Goal: Task Accomplishment & Management: Manage account settings

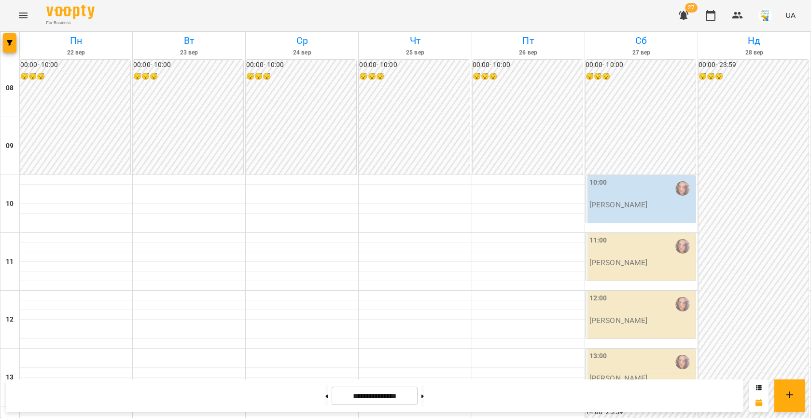
scroll to position [369, 0]
click at [16, 41] on span "button" at bounding box center [10, 43] width 14 height 6
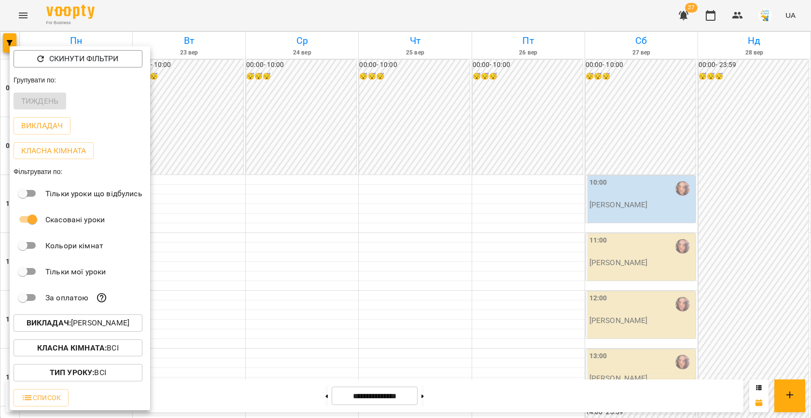
click at [101, 328] on p "Викладач : [PERSON_NAME]" at bounding box center [78, 323] width 103 height 12
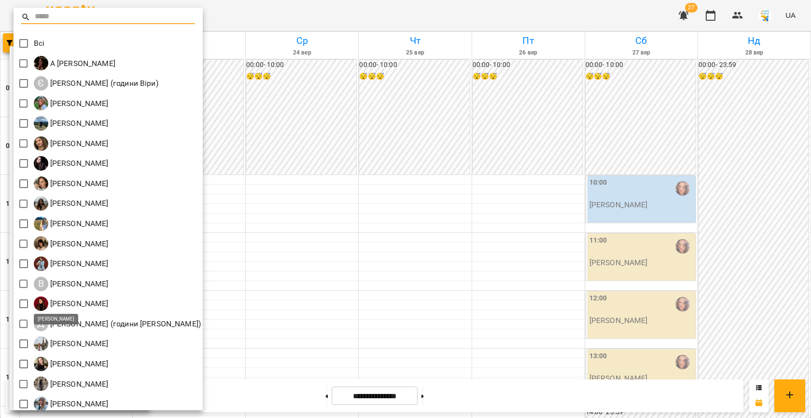
scroll to position [45, 0]
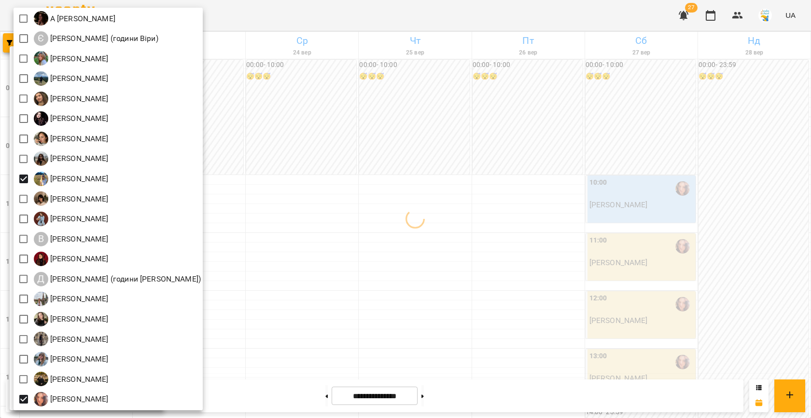
click at [332, 212] on div at bounding box center [405, 209] width 811 height 418
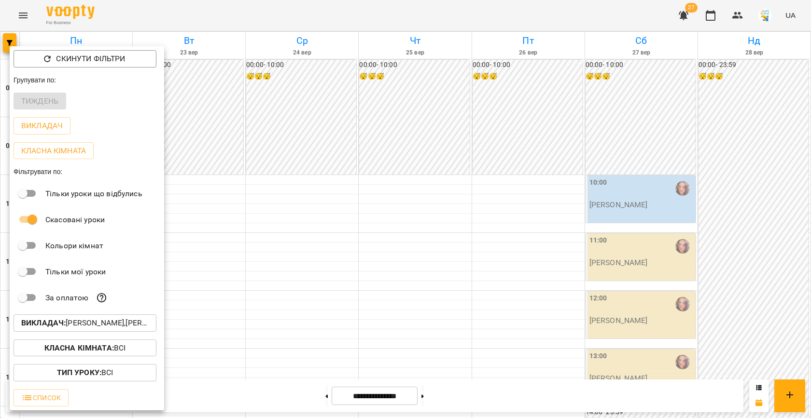
click at [243, 205] on div at bounding box center [405, 209] width 811 height 418
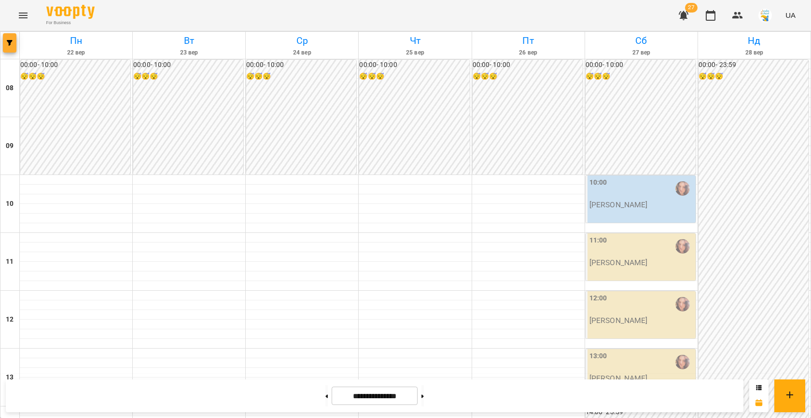
click at [6, 46] on button "button" at bounding box center [10, 42] width 14 height 19
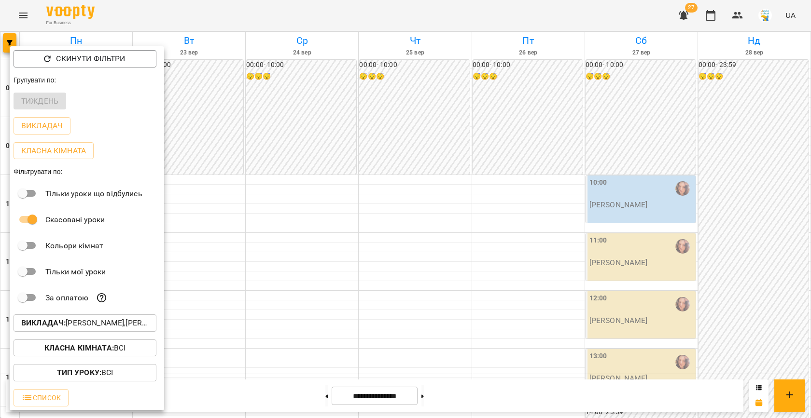
click at [105, 322] on p "Викладач : [PERSON_NAME],[PERSON_NAME]" at bounding box center [84, 323] width 127 height 12
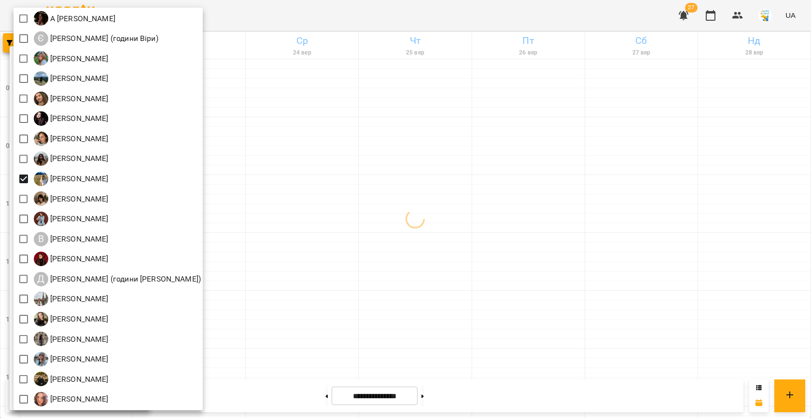
click at [370, 187] on div at bounding box center [405, 209] width 811 height 418
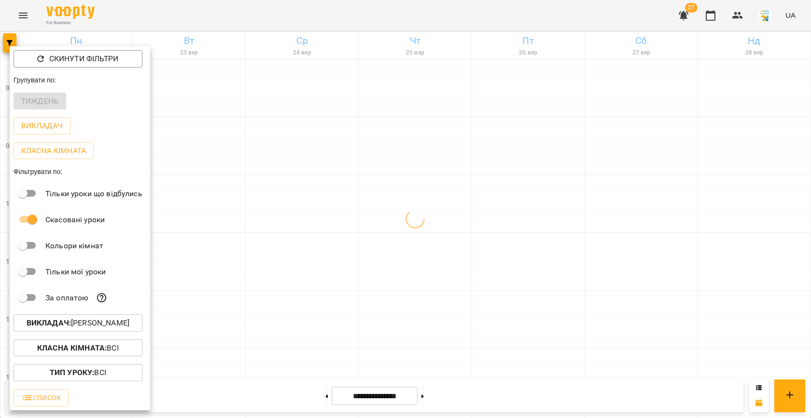
click at [315, 201] on div at bounding box center [405, 209] width 811 height 418
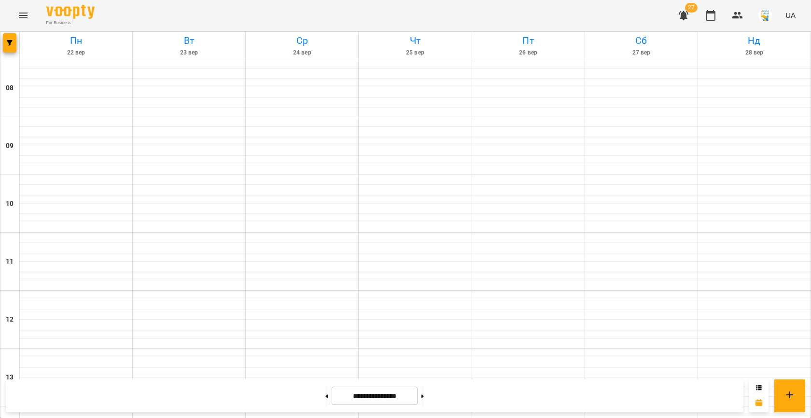
scroll to position [298, 0]
click at [318, 378] on div "**********" at bounding box center [405, 396] width 811 height 44
click at [325, 403] on button at bounding box center [326, 396] width 2 height 21
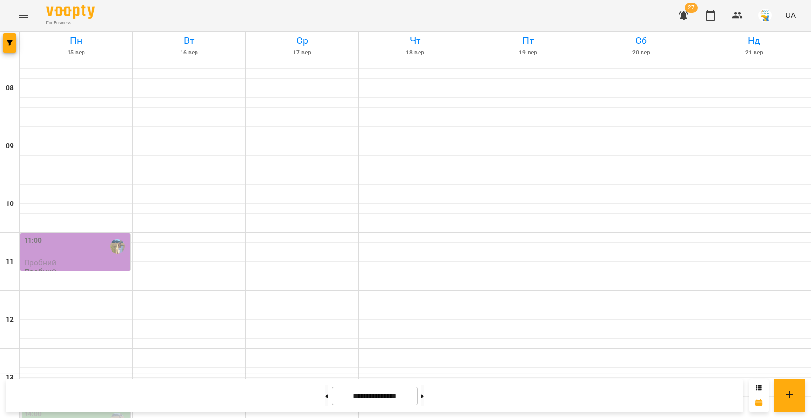
scroll to position [473, 0]
click at [10, 37] on button "button" at bounding box center [10, 42] width 14 height 19
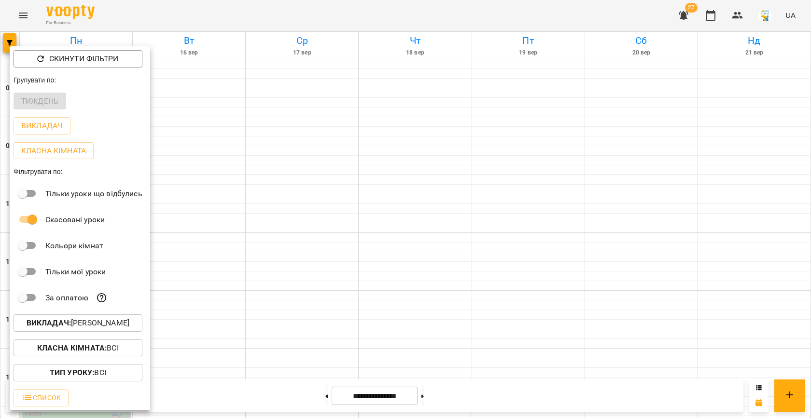
click at [126, 327] on p "Викладач : [PERSON_NAME]" at bounding box center [78, 323] width 103 height 12
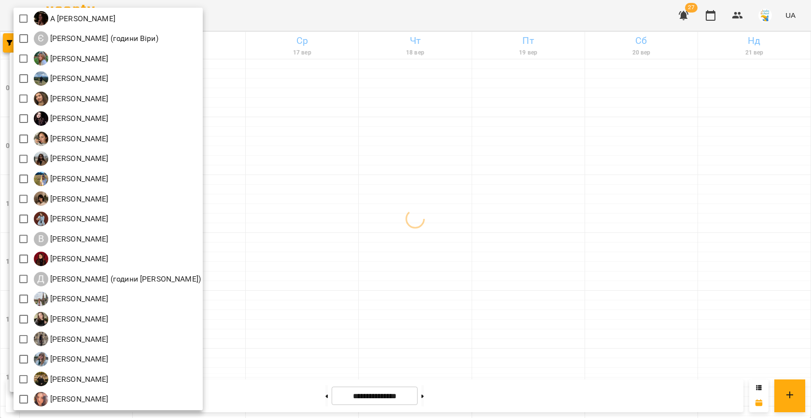
scroll to position [0, 0]
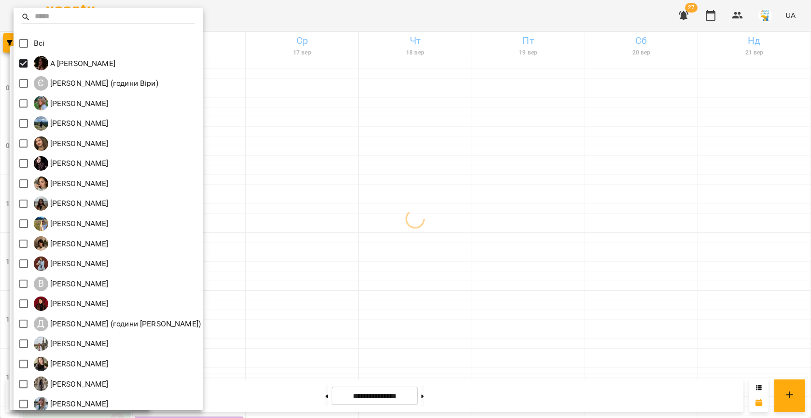
click at [334, 159] on div at bounding box center [405, 209] width 811 height 418
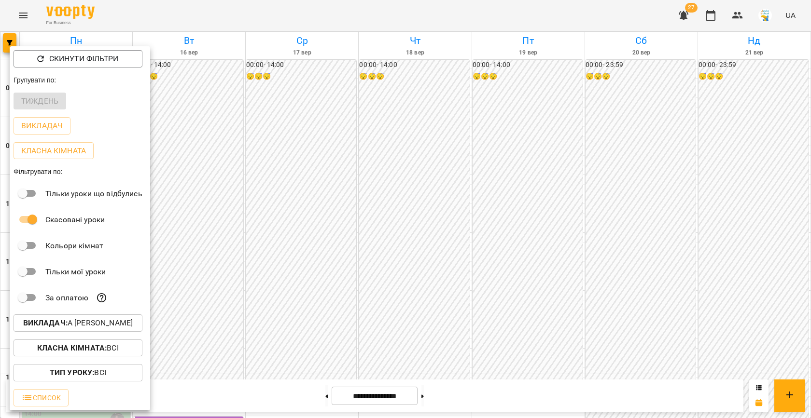
click at [279, 171] on div at bounding box center [405, 209] width 811 height 418
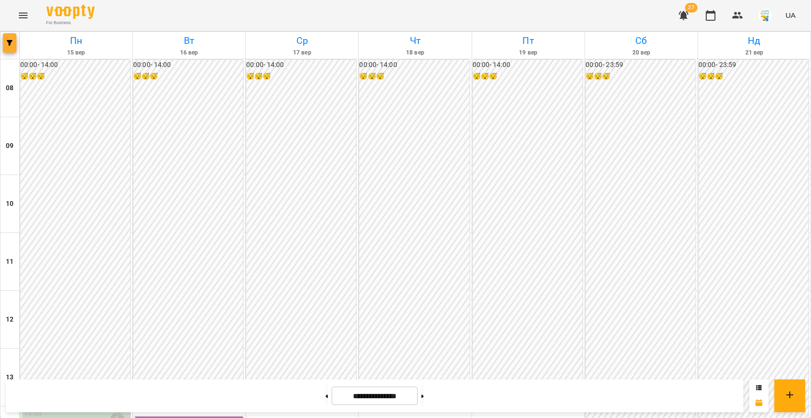
click at [11, 43] on icon "button" at bounding box center [10, 43] width 6 height 6
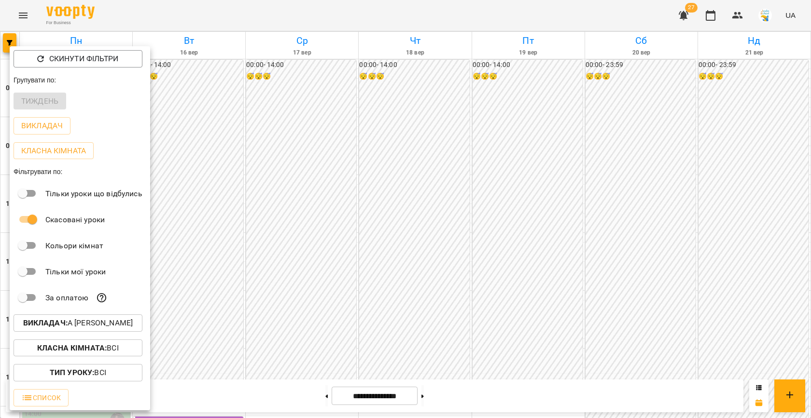
click at [103, 329] on p "Викладач : А [PERSON_NAME]" at bounding box center [78, 323] width 110 height 12
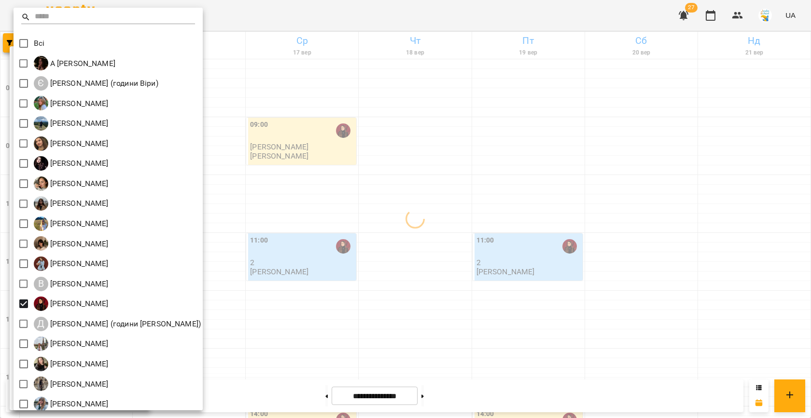
click at [347, 204] on div at bounding box center [405, 209] width 811 height 418
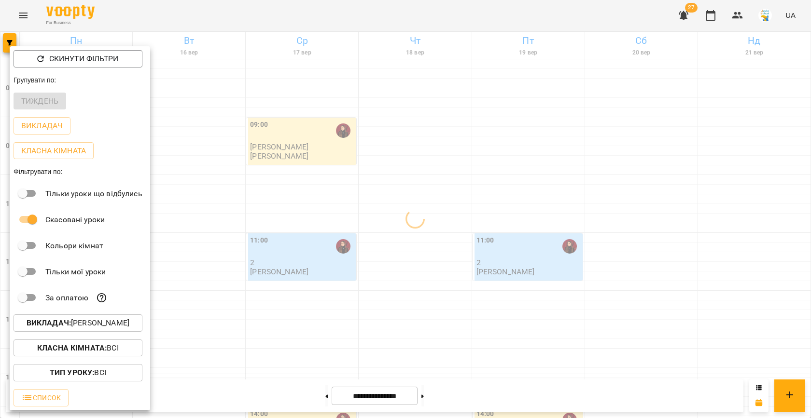
click at [280, 190] on div at bounding box center [405, 209] width 811 height 418
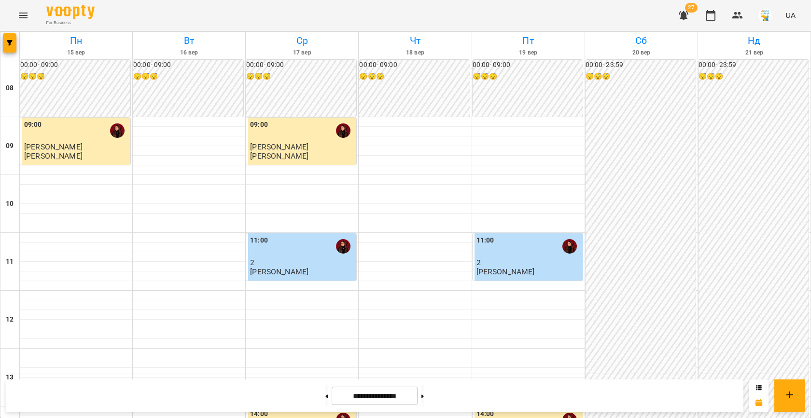
scroll to position [266, 0]
click at [424, 394] on button at bounding box center [422, 396] width 2 height 21
type input "**********"
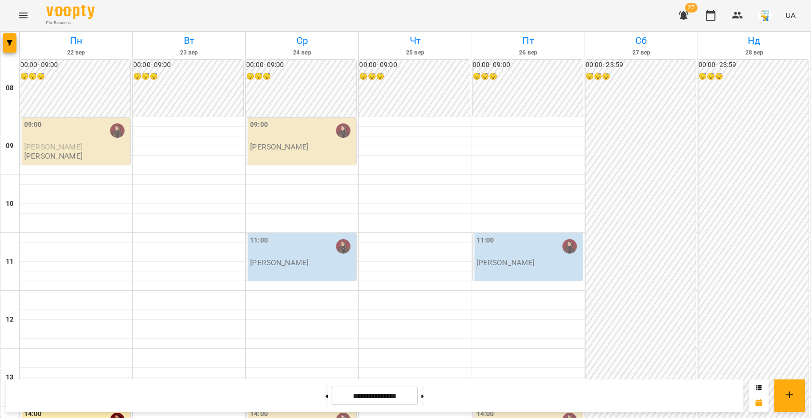
scroll to position [241, 0]
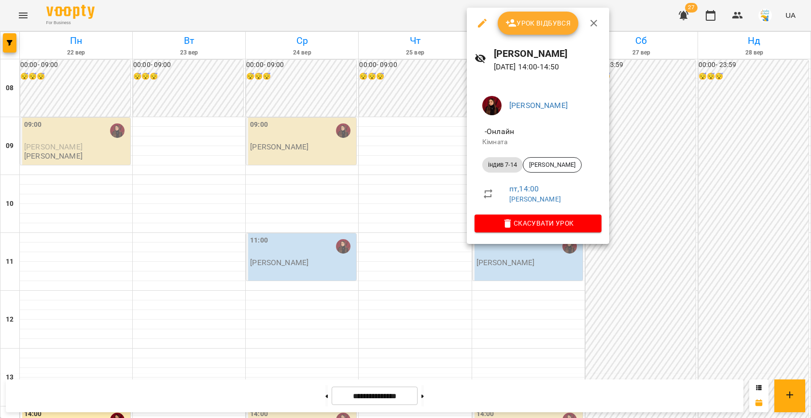
click at [387, 249] on div at bounding box center [405, 209] width 811 height 418
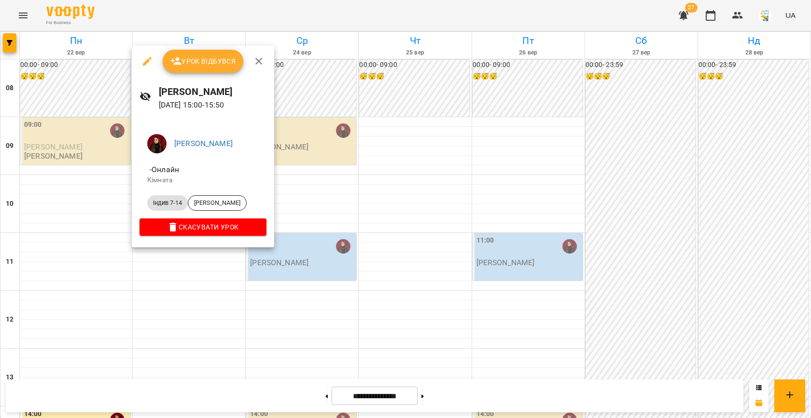
click at [413, 241] on div at bounding box center [405, 209] width 811 height 418
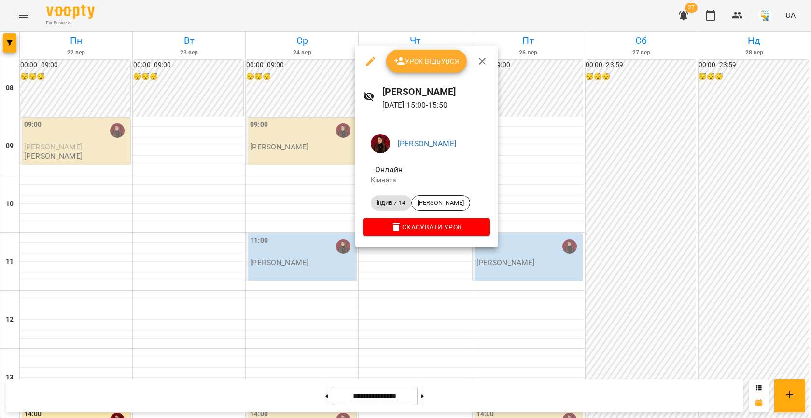
click at [276, 242] on div at bounding box center [405, 209] width 811 height 418
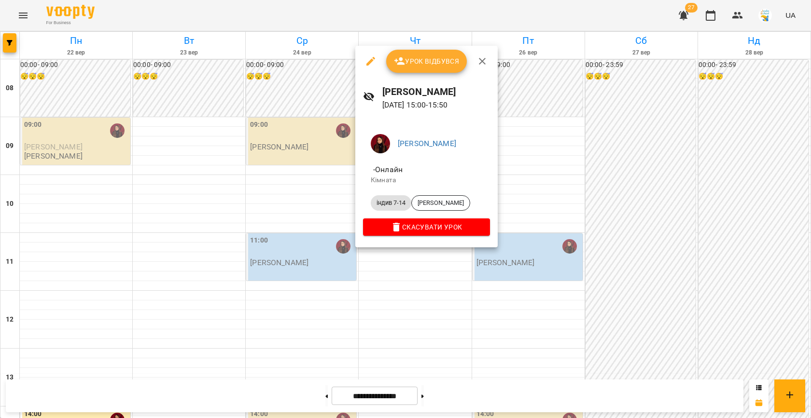
click at [422, 259] on div at bounding box center [405, 209] width 811 height 418
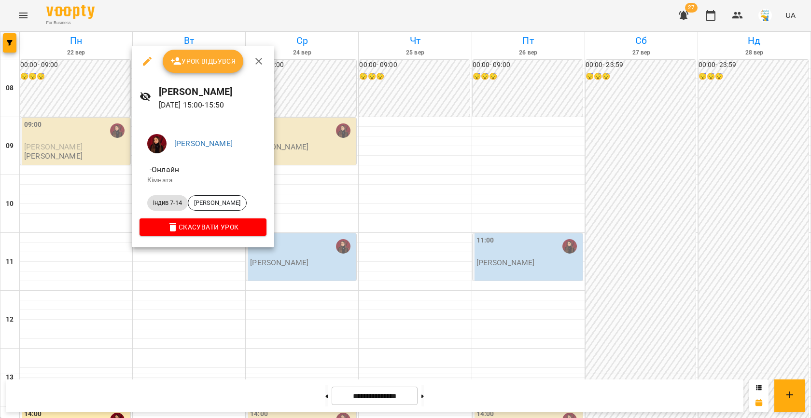
click at [200, 255] on div at bounding box center [405, 209] width 811 height 418
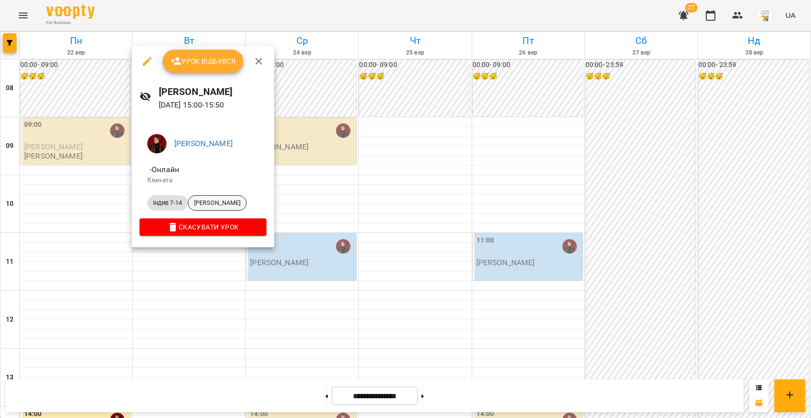
click at [215, 197] on div "[PERSON_NAME]" at bounding box center [217, 202] width 59 height 15
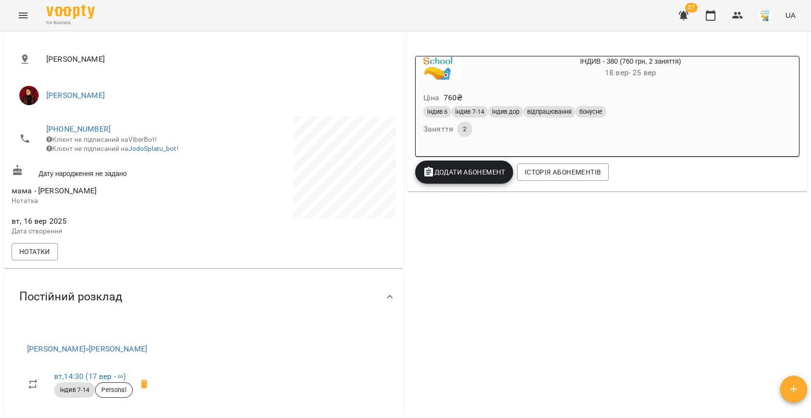
scroll to position [182, 0]
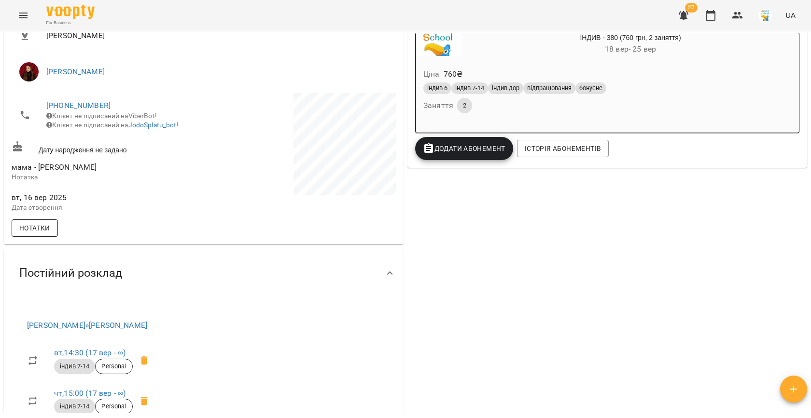
click at [44, 231] on span "Нотатки" at bounding box center [34, 228] width 31 height 12
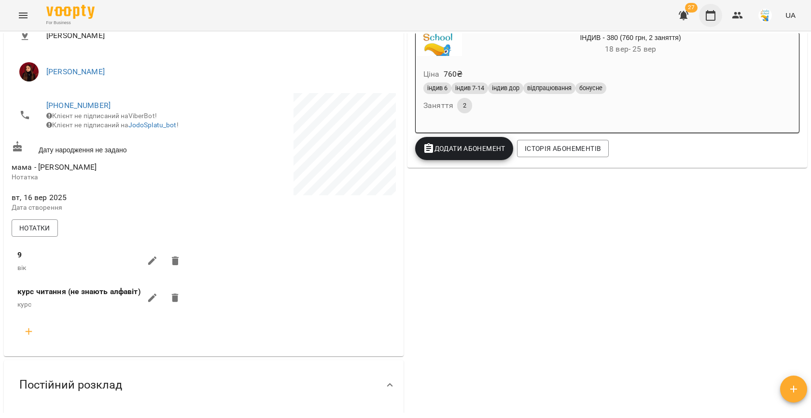
click at [711, 24] on button "button" at bounding box center [710, 15] width 23 height 23
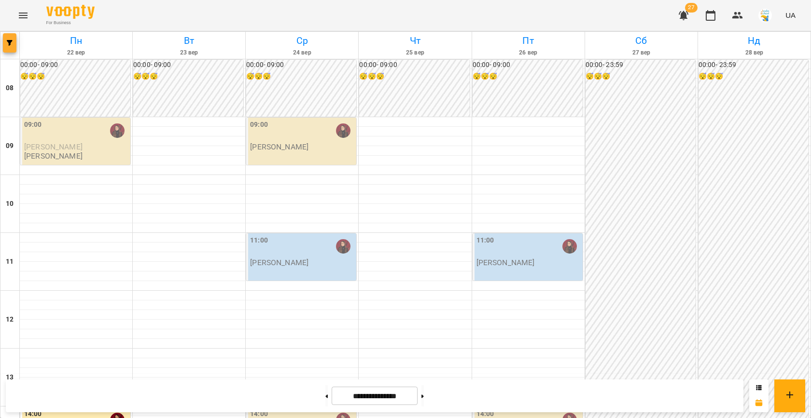
click at [10, 42] on icon "button" at bounding box center [10, 43] width 6 height 6
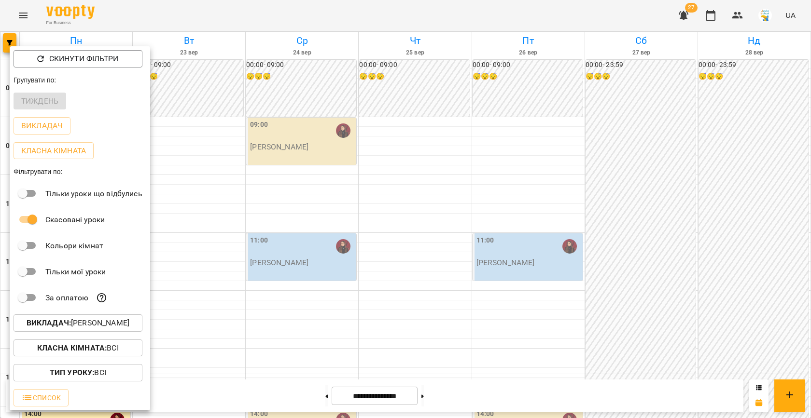
click at [97, 320] on p "Викладач : [PERSON_NAME]" at bounding box center [78, 323] width 103 height 12
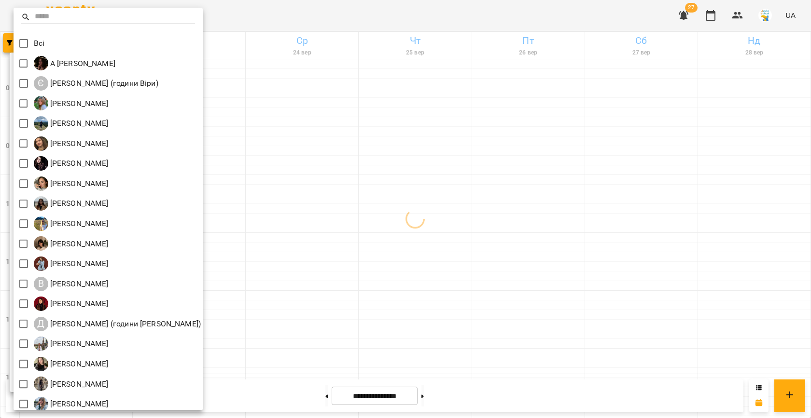
scroll to position [45, 0]
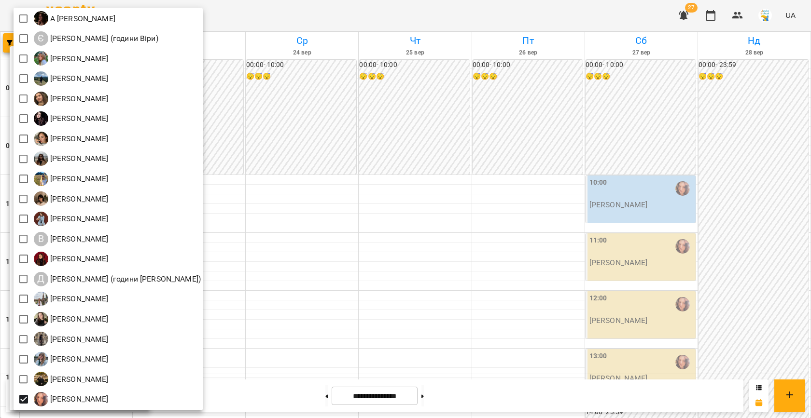
click at [312, 244] on div at bounding box center [405, 209] width 811 height 418
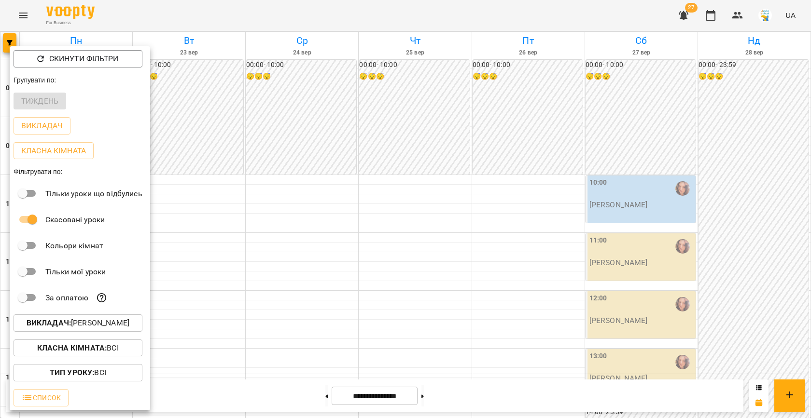
click at [374, 250] on div at bounding box center [405, 209] width 811 height 418
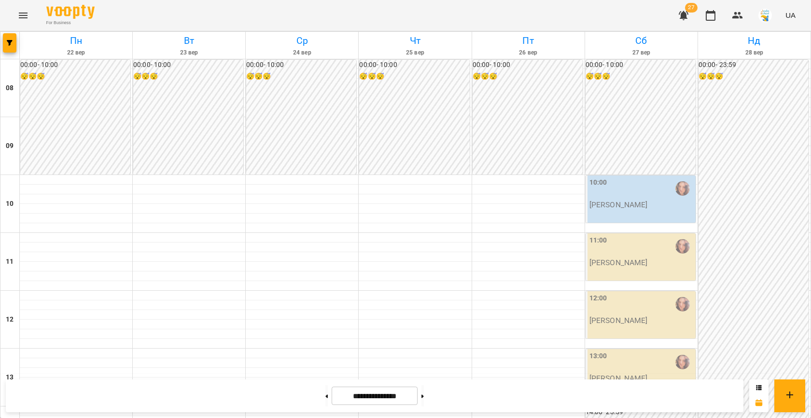
scroll to position [282, 0]
click at [6, 44] on span "button" at bounding box center [10, 43] width 14 height 6
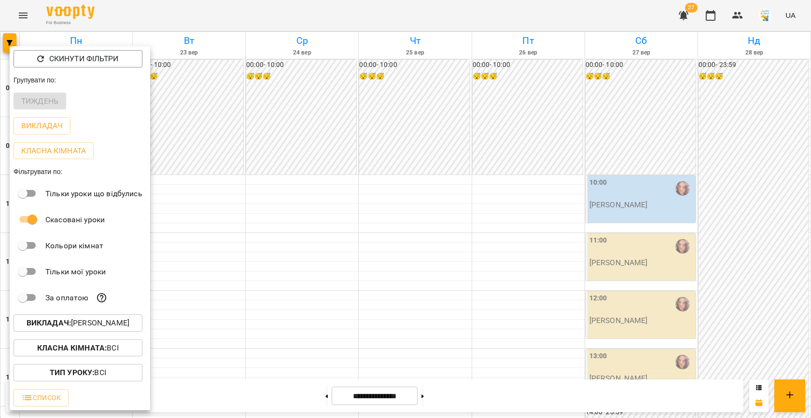
click at [95, 320] on p "Викладач : [PERSON_NAME]" at bounding box center [78, 323] width 103 height 12
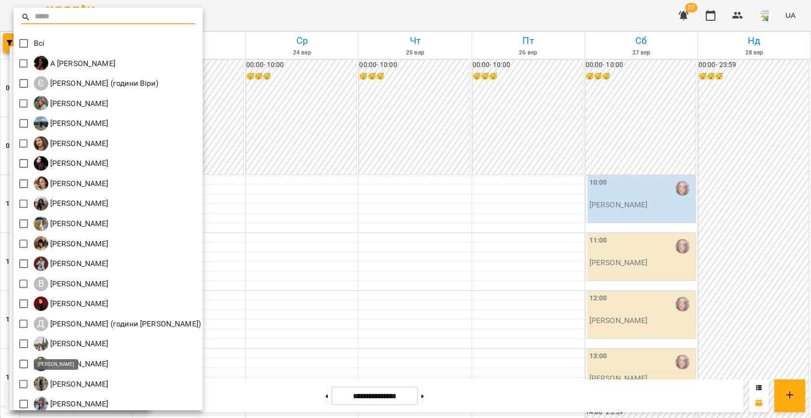
scroll to position [45, 0]
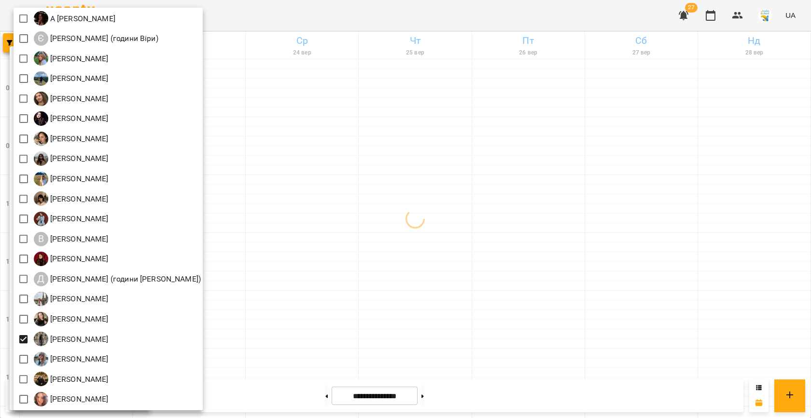
click at [280, 296] on div at bounding box center [405, 209] width 811 height 418
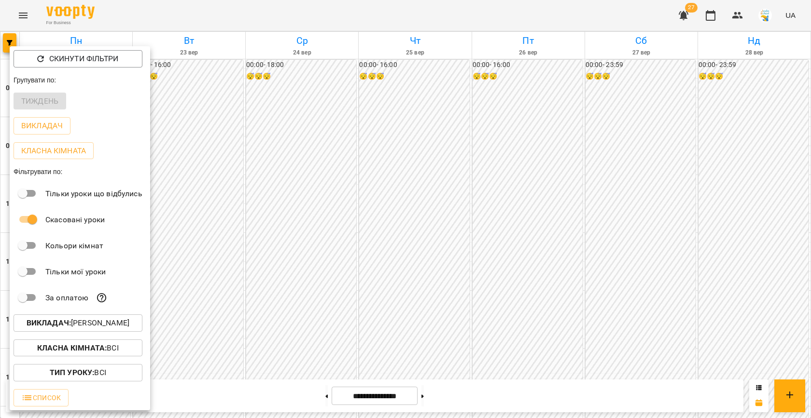
click at [371, 293] on div at bounding box center [405, 209] width 811 height 418
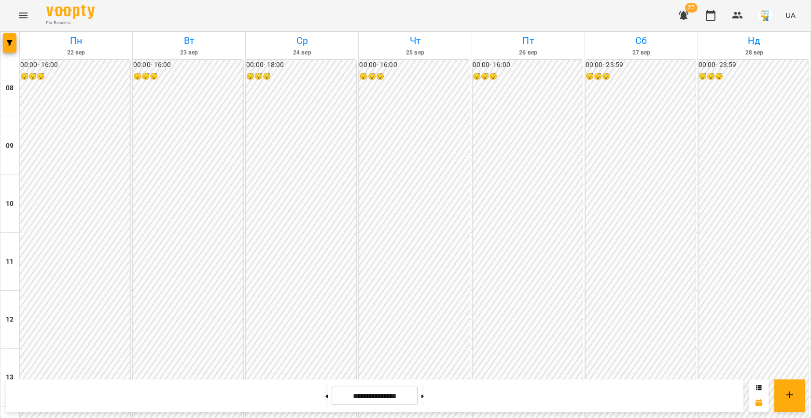
scroll to position [495, 0]
click at [7, 46] on button "button" at bounding box center [10, 42] width 14 height 19
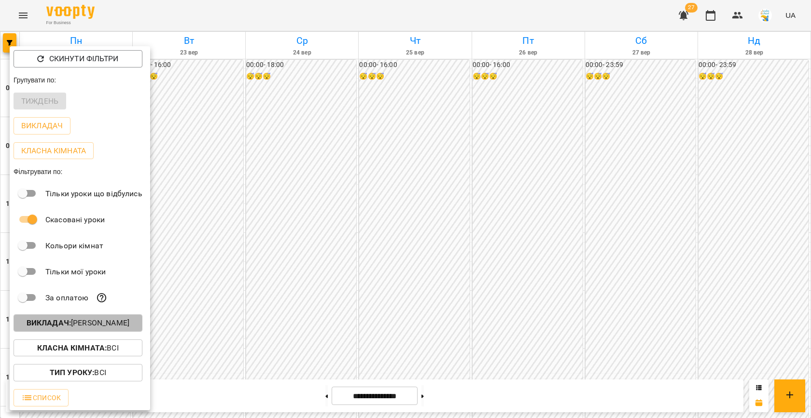
click at [118, 324] on p "Викладач : [PERSON_NAME]" at bounding box center [78, 323] width 103 height 12
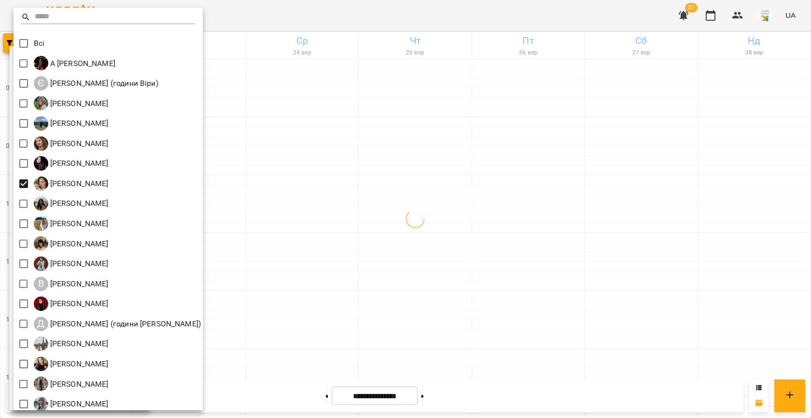
click at [321, 203] on div at bounding box center [405, 209] width 811 height 418
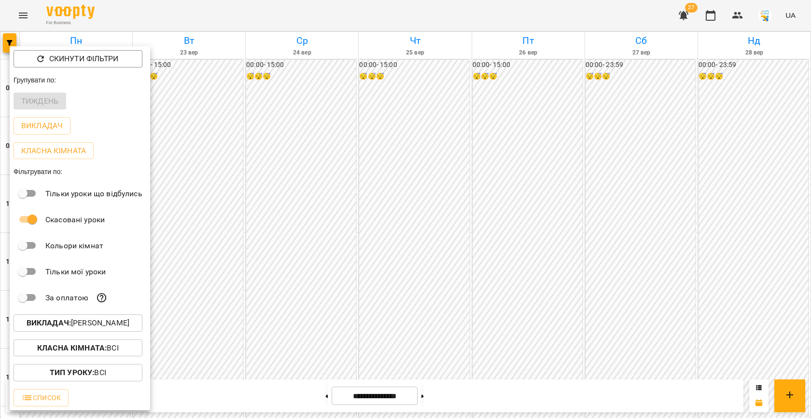
click at [377, 212] on div at bounding box center [405, 209] width 811 height 418
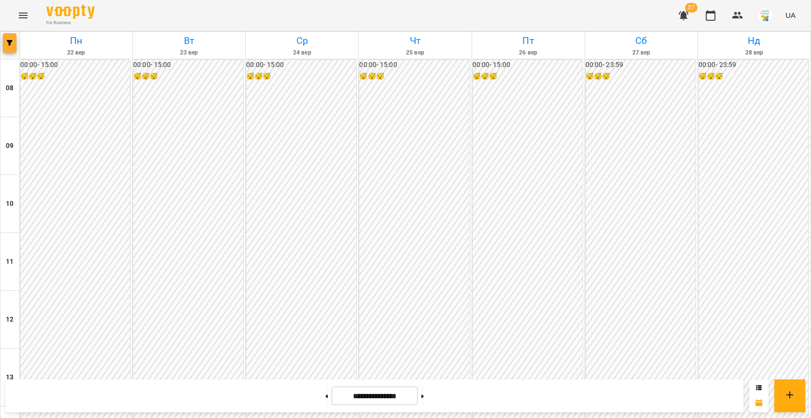
click at [15, 42] on span "button" at bounding box center [10, 43] width 14 height 6
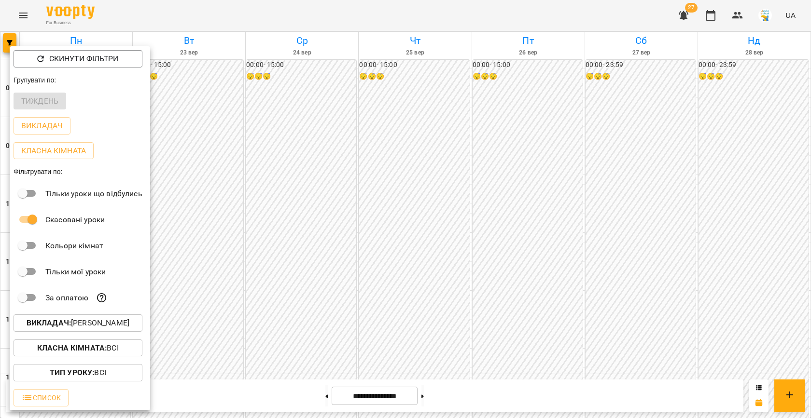
click at [91, 323] on p "Викладач : [PERSON_NAME]" at bounding box center [78, 323] width 103 height 12
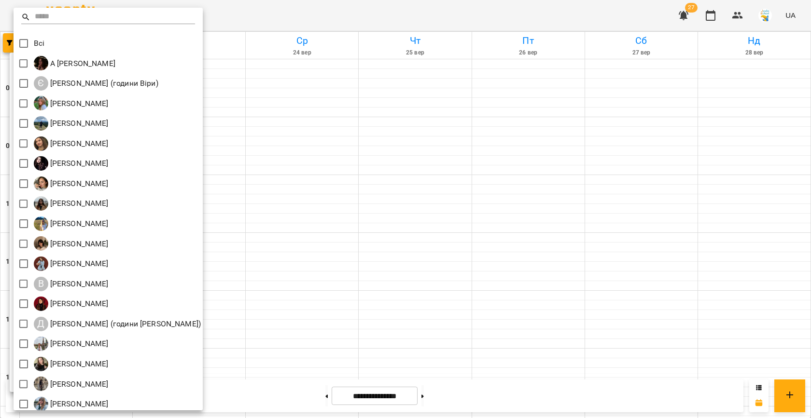
click at [243, 242] on div at bounding box center [405, 209] width 811 height 418
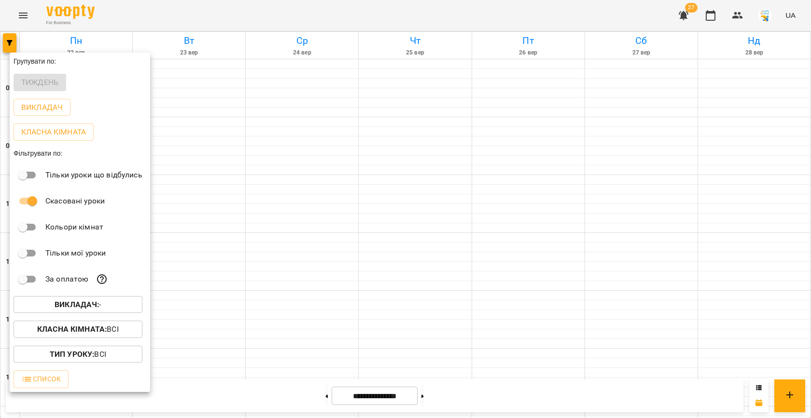
click at [368, 190] on div at bounding box center [405, 209] width 811 height 418
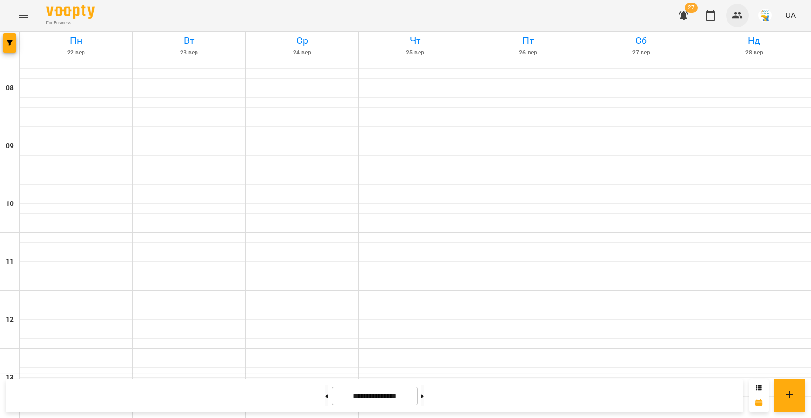
click at [742, 14] on icon "button" at bounding box center [737, 16] width 12 height 12
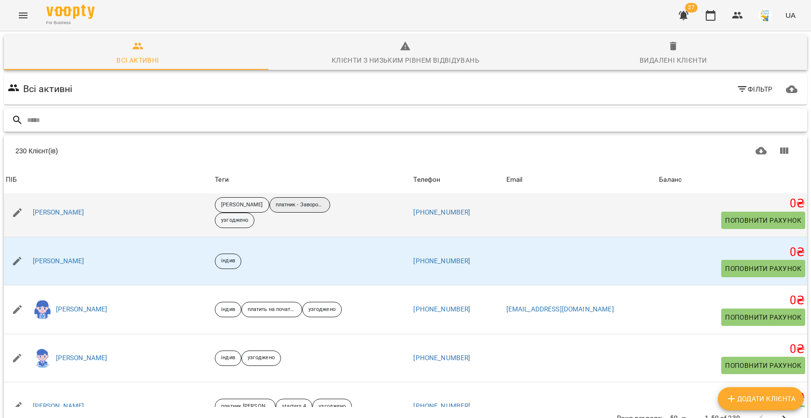
scroll to position [248, 0]
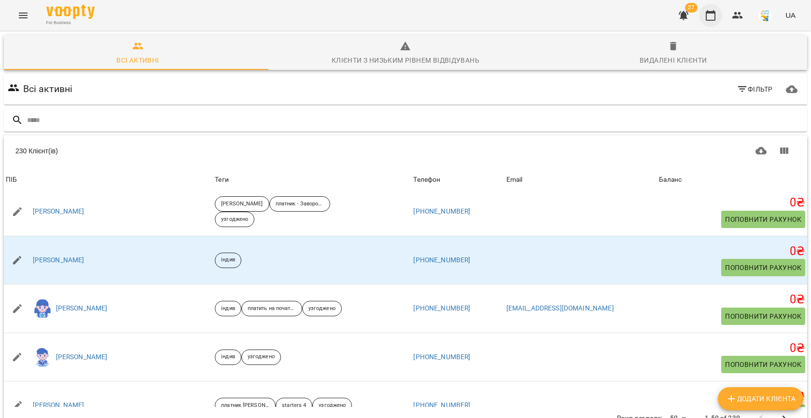
click at [714, 17] on icon "button" at bounding box center [710, 16] width 12 height 12
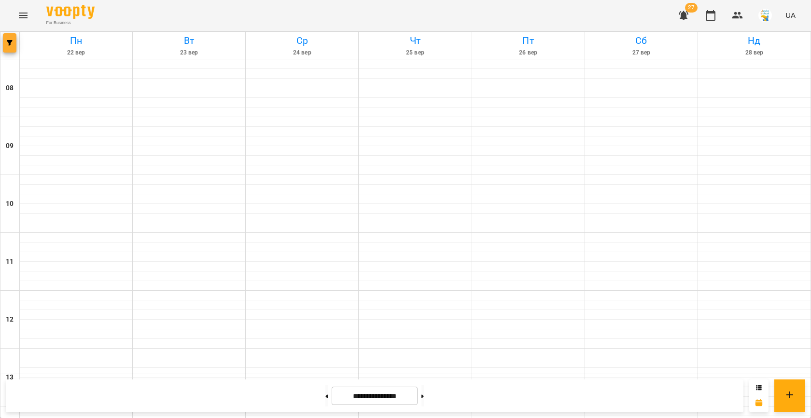
click at [10, 41] on icon "button" at bounding box center [10, 43] width 6 height 6
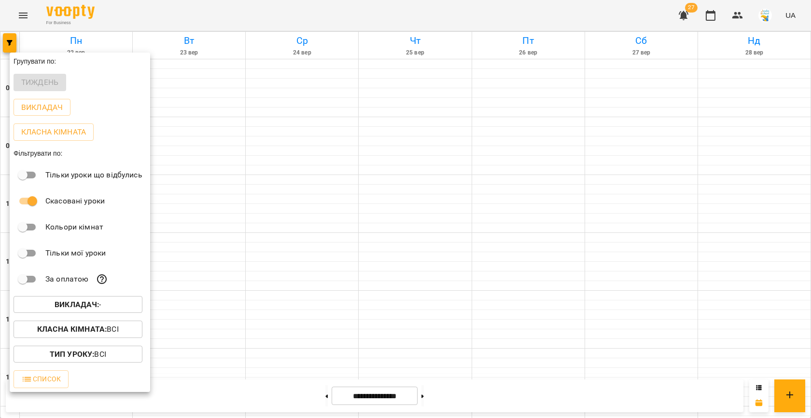
click at [91, 305] on b "Викладач :" at bounding box center [77, 304] width 44 height 9
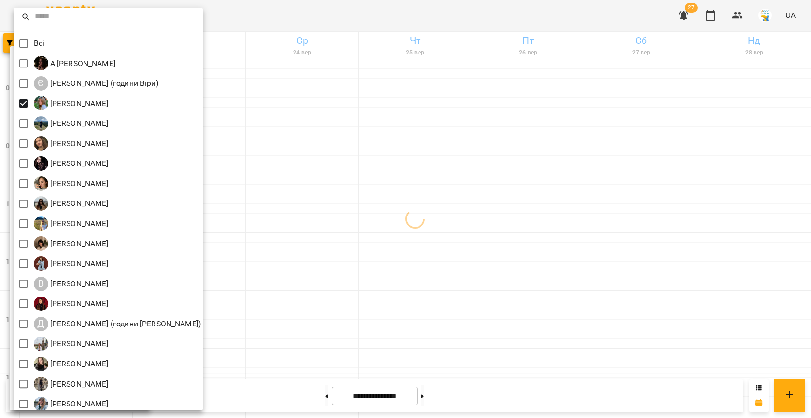
click at [267, 160] on div at bounding box center [405, 209] width 811 height 418
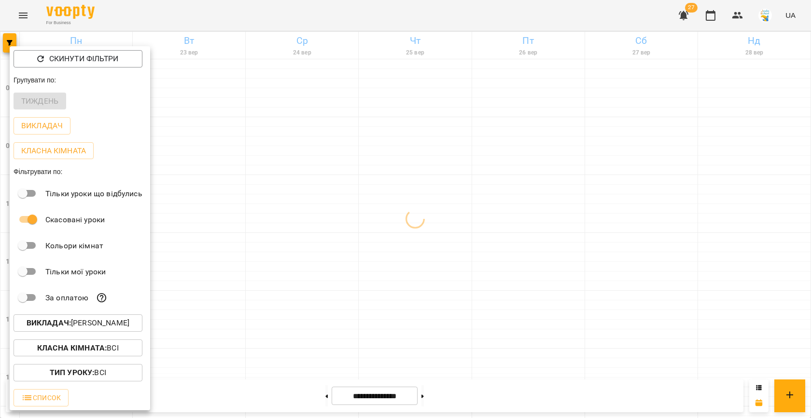
click at [345, 168] on div at bounding box center [405, 209] width 811 height 418
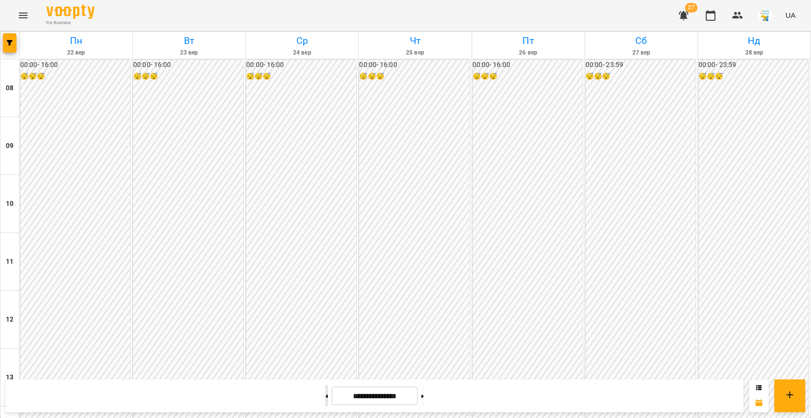
click at [325, 396] on button at bounding box center [326, 396] width 2 height 21
type input "**********"
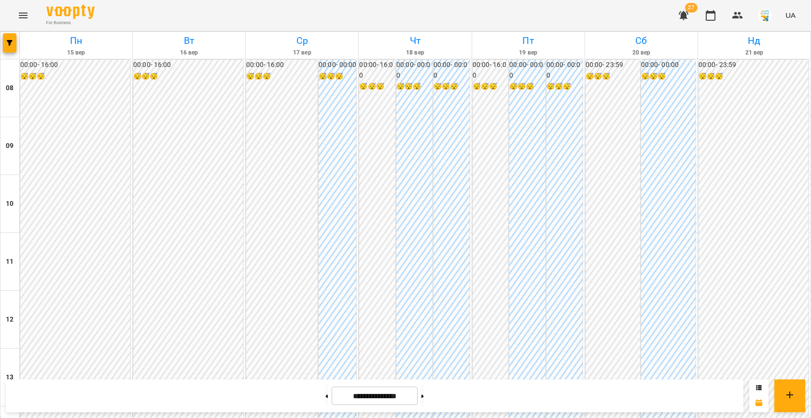
scroll to position [402, 0]
click at [732, 12] on icon "button" at bounding box center [737, 16] width 12 height 12
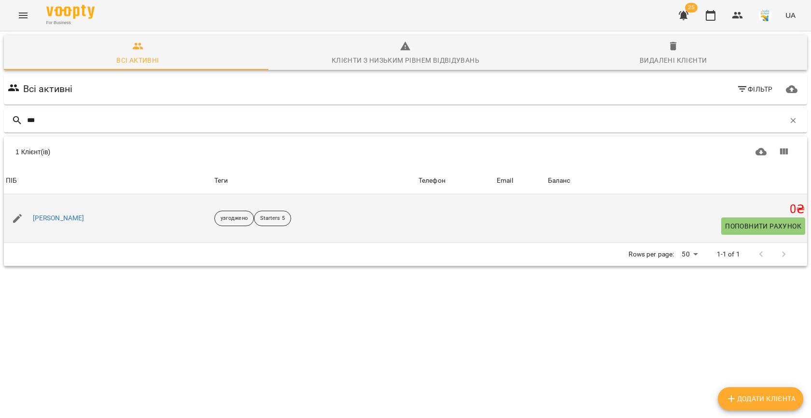
type input "***"
click at [67, 212] on div "[PERSON_NAME]" at bounding box center [58, 219] width 55 height 14
click at [55, 215] on link "[PERSON_NAME]" at bounding box center [59, 219] width 52 height 10
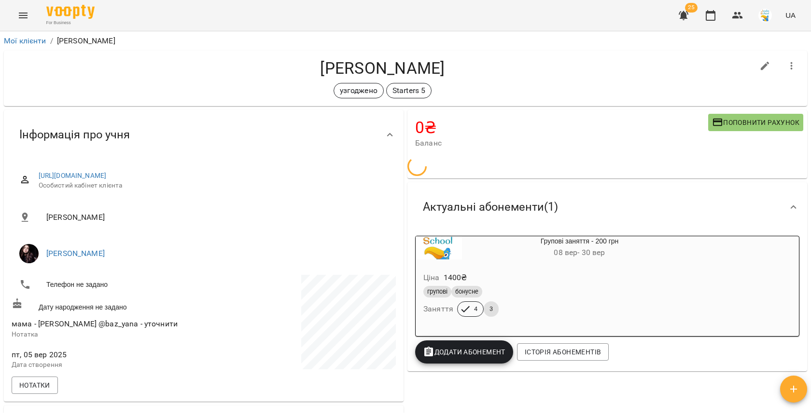
scroll to position [80, 0]
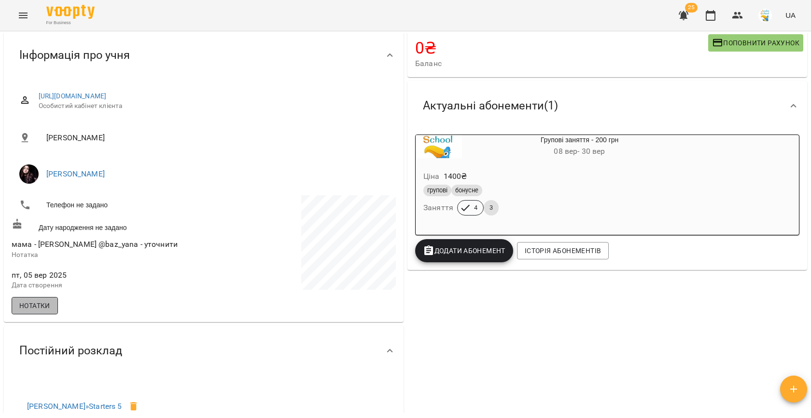
click at [41, 305] on span "Нотатки" at bounding box center [34, 306] width 31 height 12
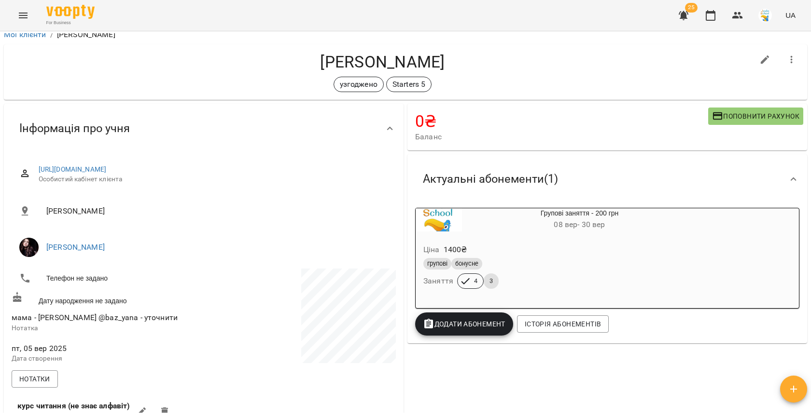
scroll to position [0, 0]
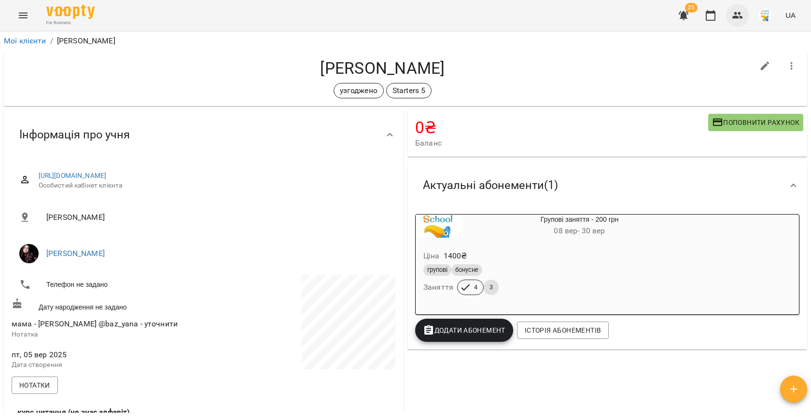
click at [732, 18] on icon "button" at bounding box center [737, 15] width 11 height 7
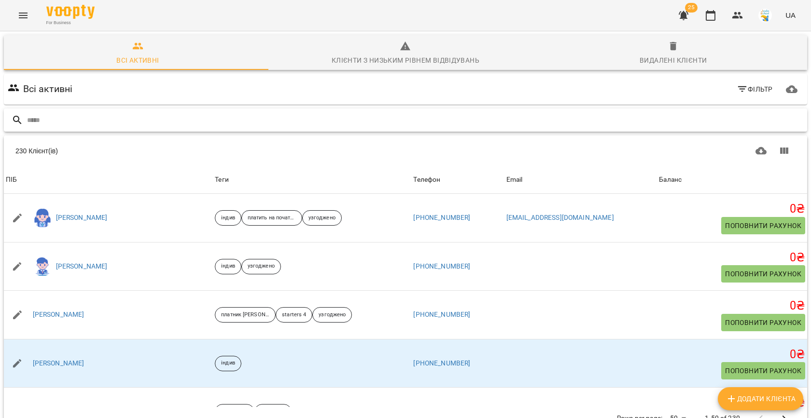
scroll to position [304, 0]
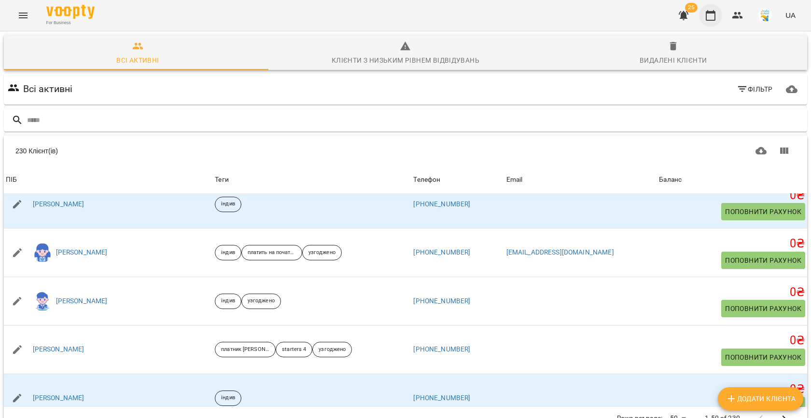
click at [721, 16] on button "button" at bounding box center [710, 15] width 23 height 23
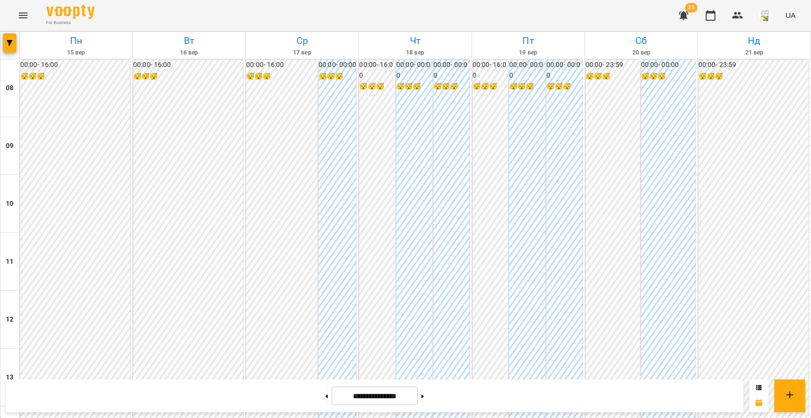
scroll to position [392, 0]
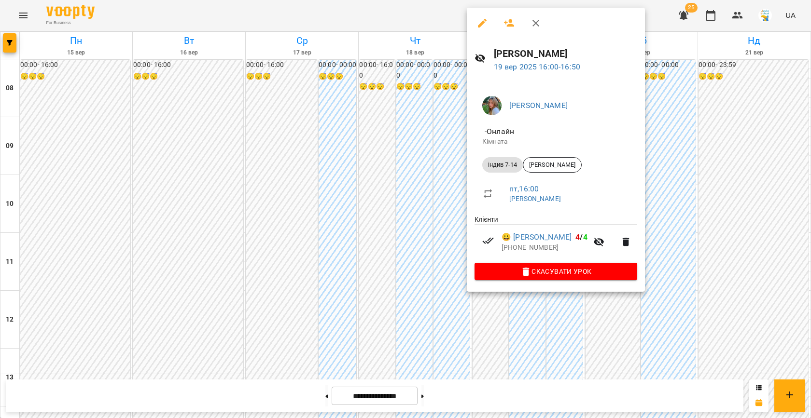
click at [425, 169] on div at bounding box center [405, 209] width 811 height 418
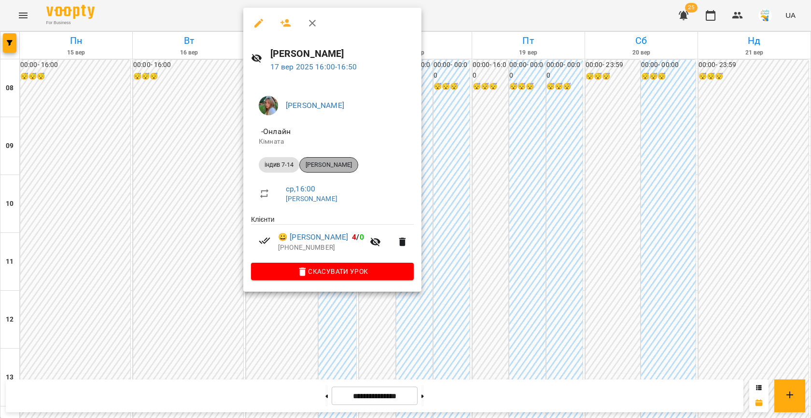
click at [333, 165] on span "[PERSON_NAME]" at bounding box center [329, 165] width 58 height 9
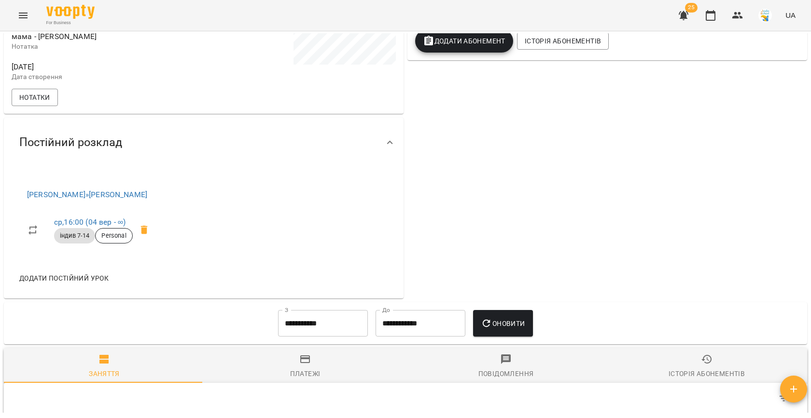
scroll to position [317, 0]
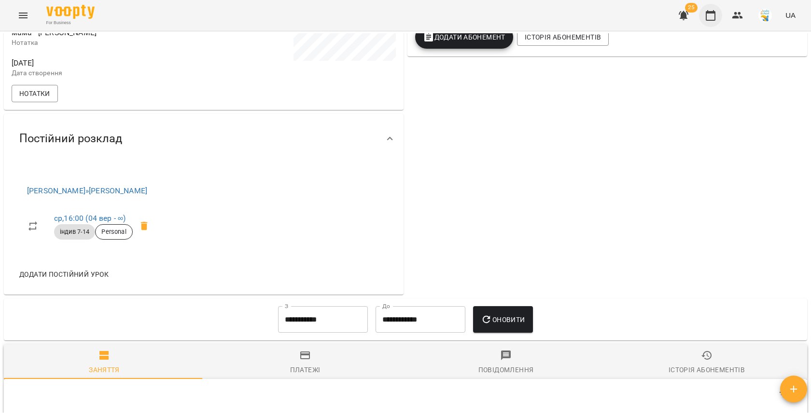
click at [716, 18] on icon "button" at bounding box center [710, 16] width 12 height 12
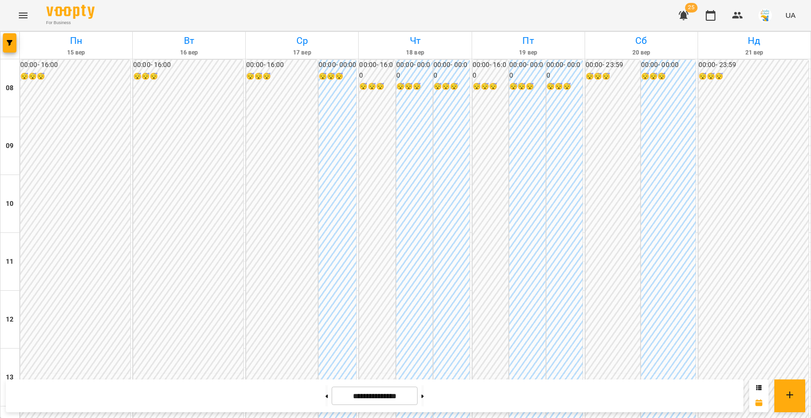
scroll to position [404, 0]
